Goal: Find specific page/section: Find specific page/section

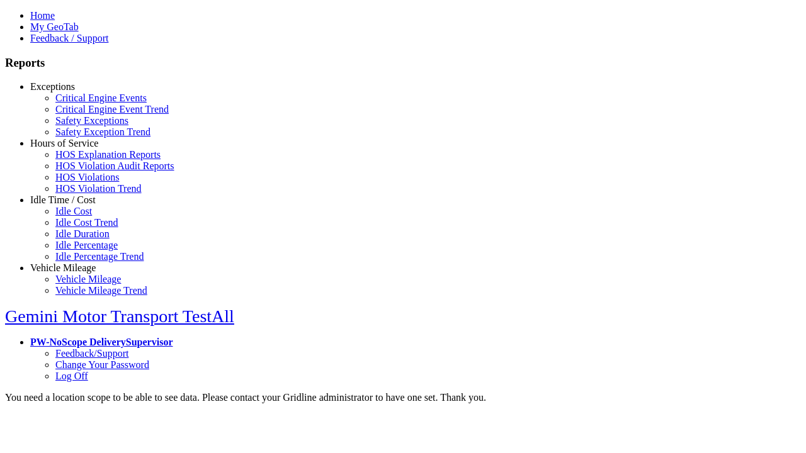
click at [72, 92] on link "Exceptions" at bounding box center [52, 86] width 45 height 11
click at [82, 103] on link "Critical Engine Events" at bounding box center [100, 98] width 91 height 11
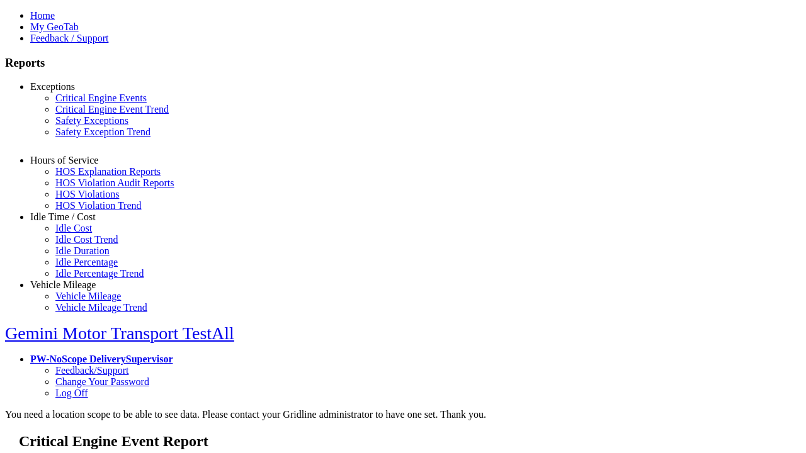
select select "**"
